Goal: Task Accomplishment & Management: Manage account settings

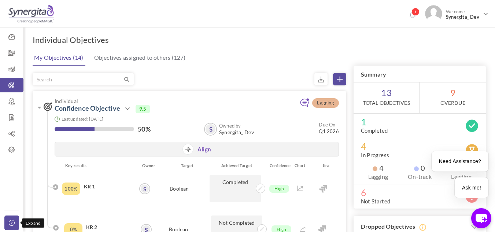
click at [12, 215] on link "Collapse" at bounding box center [11, 222] width 15 height 15
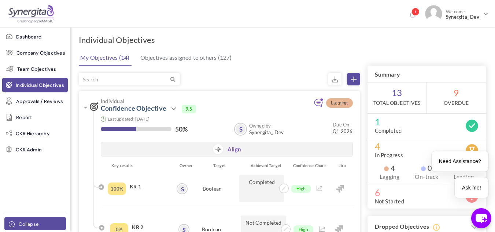
click at [12, 215] on div "Dashboard Company Objectives Team Objectives Individual Objectives Approvals / …" at bounding box center [35, 116] width 70 height 232
click at [16, 221] on icon at bounding box center [13, 224] width 9 height 6
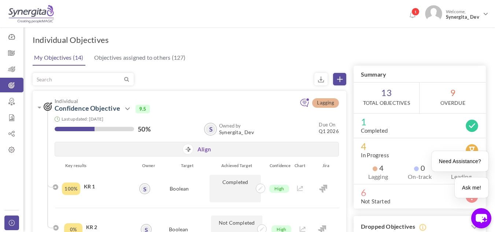
click at [16, 221] on icon at bounding box center [13, 223] width 9 height 6
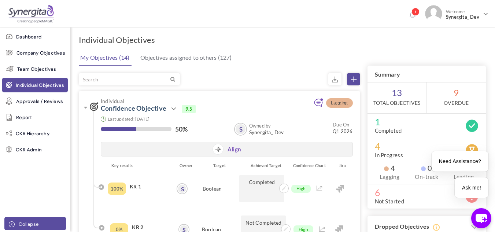
click at [16, 221] on icon at bounding box center [13, 224] width 9 height 6
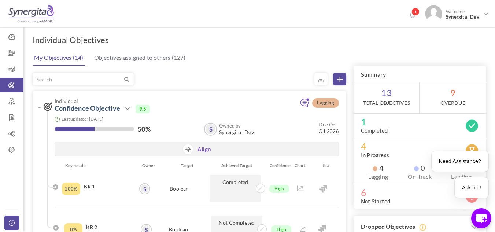
click at [16, 221] on icon at bounding box center [13, 223] width 9 height 6
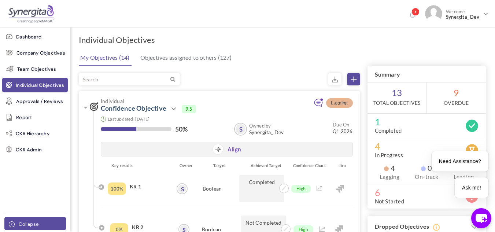
click at [16, 221] on icon at bounding box center [13, 224] width 9 height 6
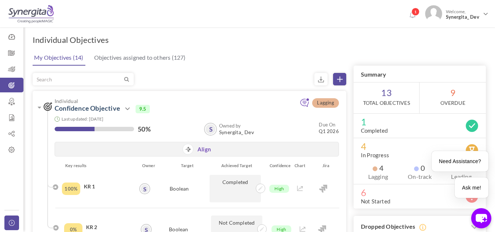
click at [16, 221] on icon at bounding box center [13, 223] width 9 height 6
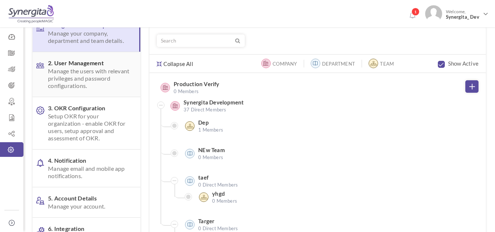
scroll to position [38, 0]
click at [107, 125] on span "Setup OKR for your organization - enable OKR for users, setup approval and asse…" at bounding box center [89, 126] width 83 height 29
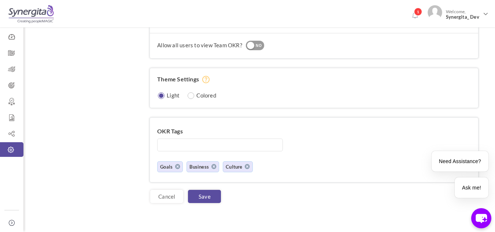
scroll to position [654, 0]
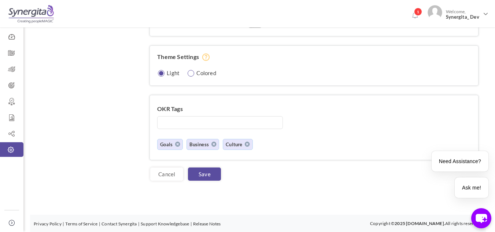
click at [193, 75] on input "radio" at bounding box center [191, 73] width 7 height 7
radio input "true"
click at [206, 168] on link "Save" at bounding box center [204, 173] width 33 height 13
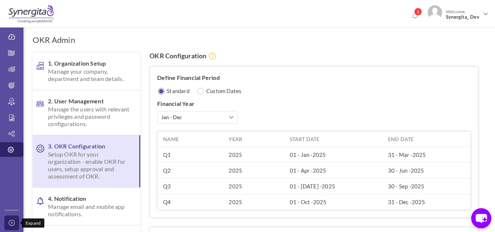
click at [5, 219] on link "Collapse" at bounding box center [11, 222] width 15 height 15
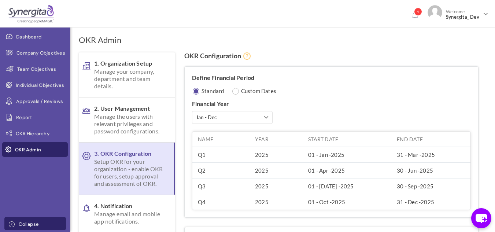
click at [5, 219] on link "Collapse" at bounding box center [35, 223] width 62 height 13
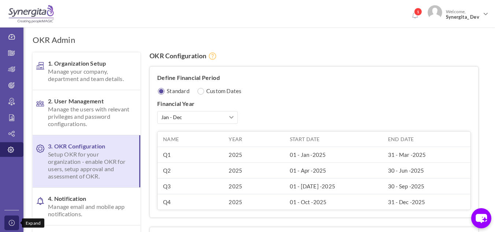
click at [5, 219] on link "Collapse" at bounding box center [11, 222] width 15 height 15
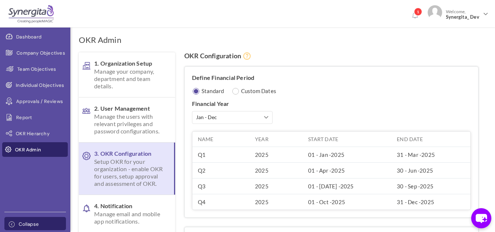
click at [5, 219] on link "Collapse" at bounding box center [35, 223] width 62 height 13
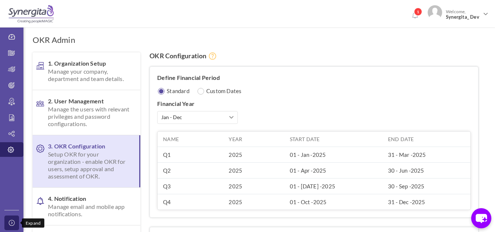
click at [5, 219] on link "Collapse" at bounding box center [11, 222] width 15 height 15
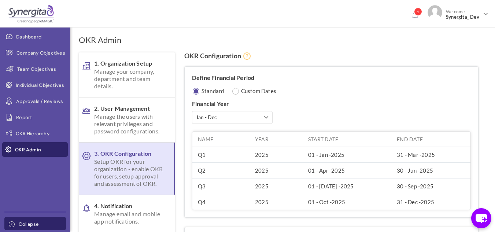
click at [5, 219] on link "Collapse" at bounding box center [35, 223] width 62 height 13
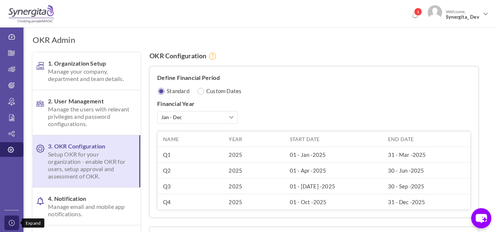
click at [5, 219] on link "Collapse" at bounding box center [11, 222] width 15 height 15
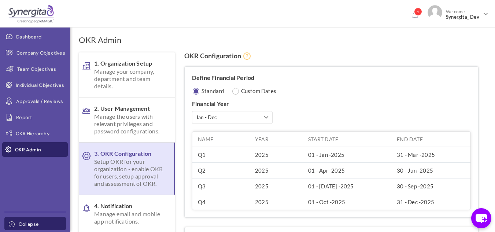
click at [5, 219] on link "Collapse" at bounding box center [35, 223] width 62 height 13
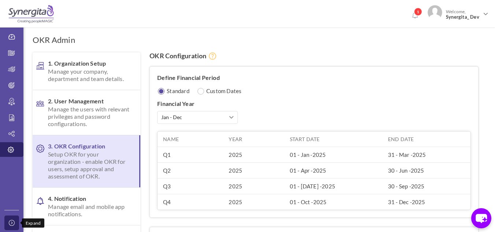
click at [5, 219] on link "Collapse" at bounding box center [11, 222] width 15 height 15
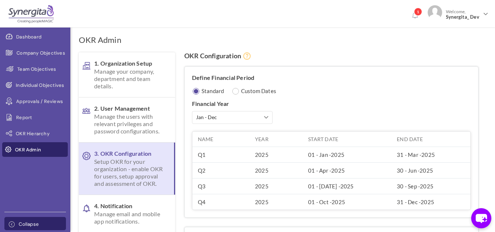
click at [5, 219] on link "Collapse" at bounding box center [35, 223] width 62 height 13
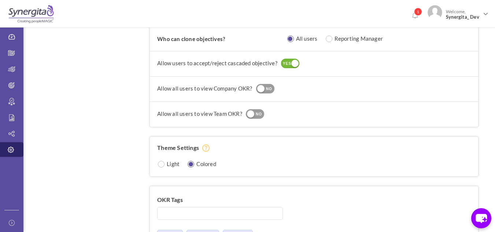
scroll to position [654, 0]
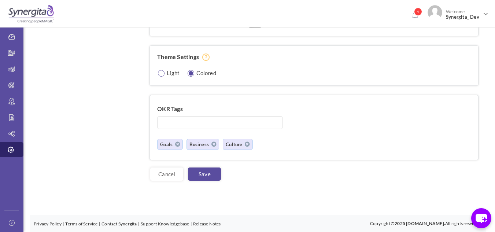
click at [161, 74] on input "radio" at bounding box center [161, 73] width 7 height 7
radio input "true"
click at [206, 180] on link "Save" at bounding box center [204, 173] width 33 height 13
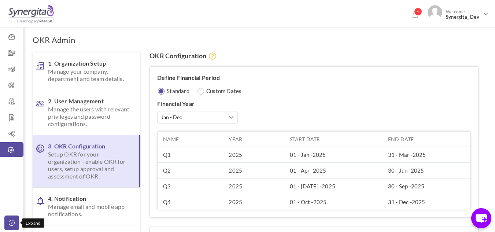
click at [15, 221] on icon at bounding box center [13, 223] width 9 height 6
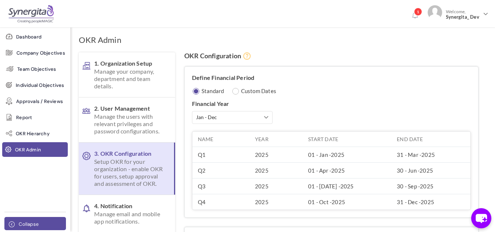
click at [15, 221] on icon at bounding box center [13, 224] width 9 height 6
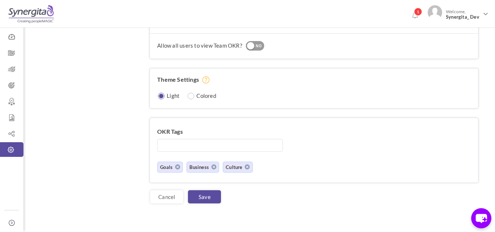
scroll to position [654, 0]
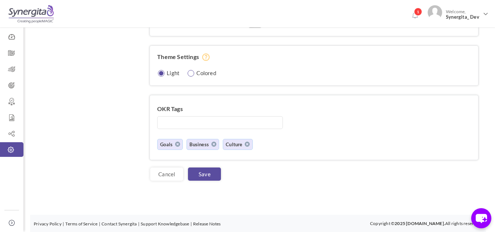
click at [189, 72] on input "radio" at bounding box center [191, 73] width 7 height 7
radio input "true"
click at [210, 178] on link "Save" at bounding box center [204, 173] width 33 height 13
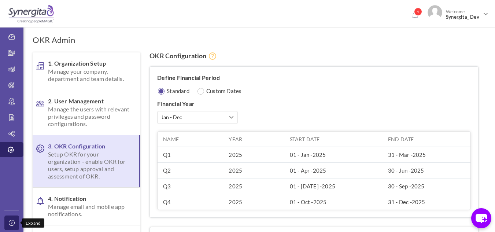
click at [12, 224] on icon at bounding box center [13, 223] width 9 height 6
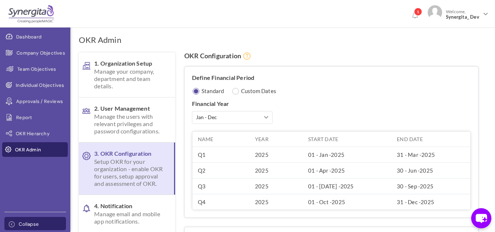
click at [12, 224] on icon at bounding box center [13, 224] width 9 height 6
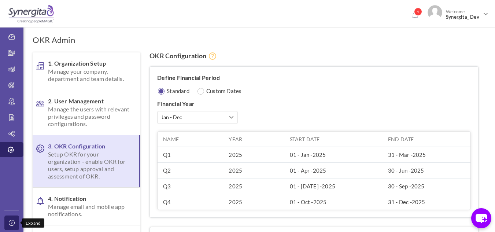
click at [12, 224] on icon at bounding box center [13, 223] width 9 height 6
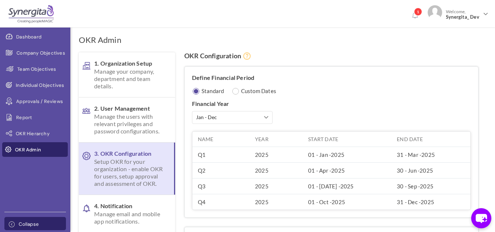
click at [12, 224] on icon at bounding box center [13, 224] width 9 height 6
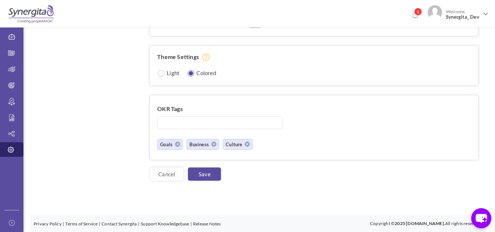
scroll to position [572, 0]
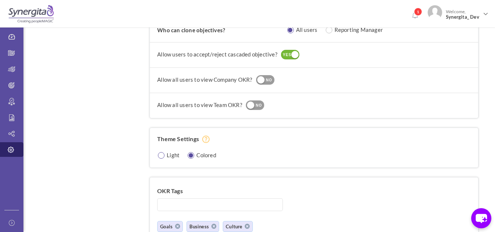
click at [163, 158] on input "radio" at bounding box center [161, 155] width 7 height 7
radio input "true"
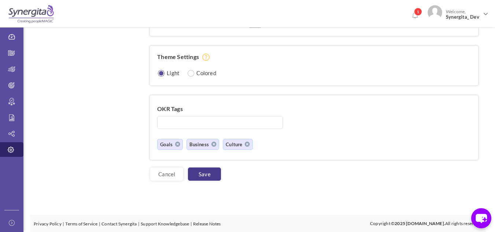
click at [214, 174] on link "Save" at bounding box center [204, 173] width 33 height 13
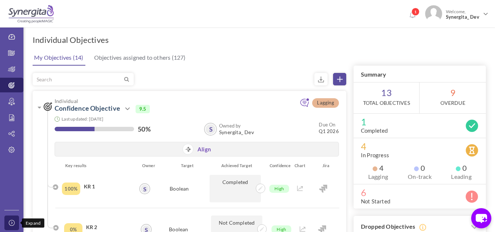
click at [13, 216] on link "Collapse" at bounding box center [11, 222] width 15 height 15
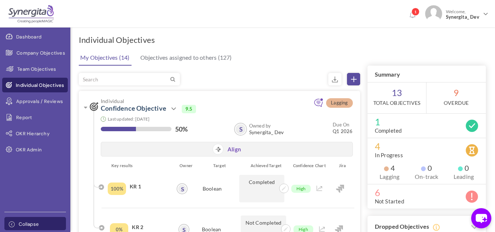
click at [13, 216] on div "Dashboard Company Objectives Team Objectives Individual Objectives Approvals / …" at bounding box center [35, 116] width 70 height 232
click at [10, 227] on icon at bounding box center [13, 224] width 9 height 6
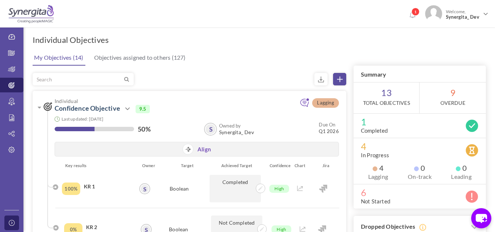
click at [10, 227] on link "Collapse" at bounding box center [11, 222] width 15 height 15
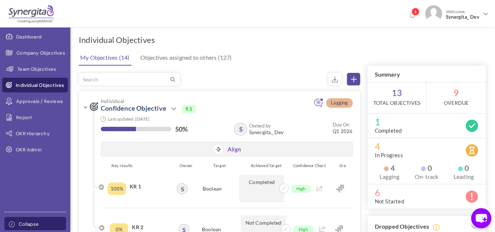
click at [10, 227] on icon at bounding box center [13, 224] width 9 height 6
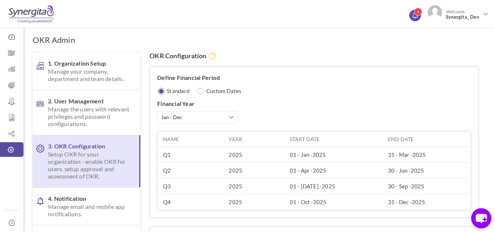
click at [416, 16] on icon at bounding box center [414, 15] width 5 height 6
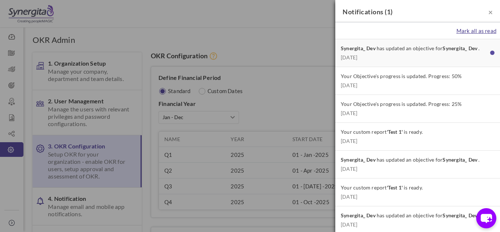
click at [478, 28] on span "Mark all as read" at bounding box center [477, 30] width 40 height 7
click at [488, 13] on span "×" at bounding box center [490, 11] width 4 height 9
